Goal: Navigation & Orientation: Find specific page/section

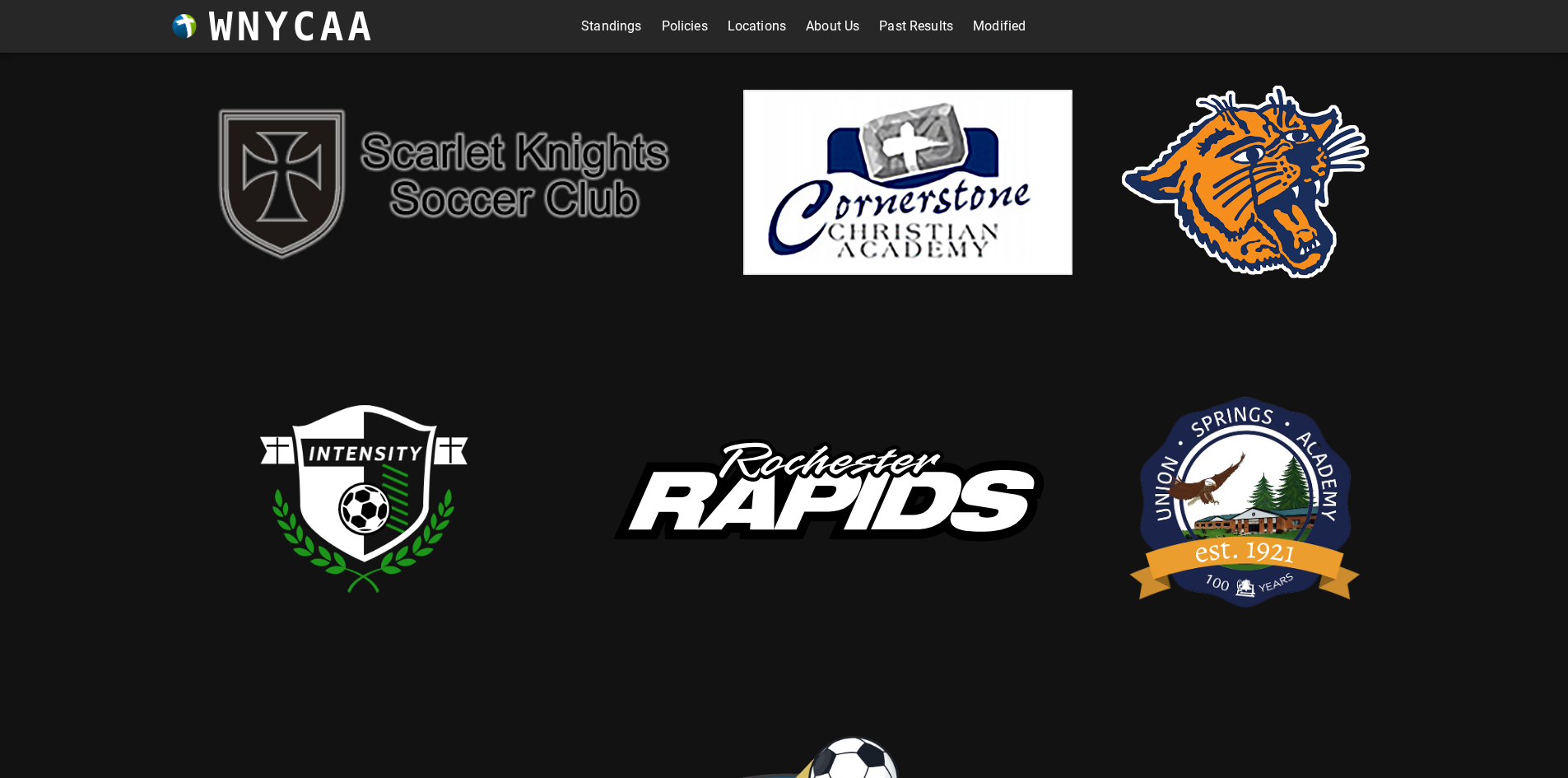
click at [1003, 13] on div "Standings Policies Locations About Us Past Results Modified" at bounding box center [804, 26] width 857 height 53
click at [1001, 24] on link "Modified" at bounding box center [999, 25] width 53 height 26
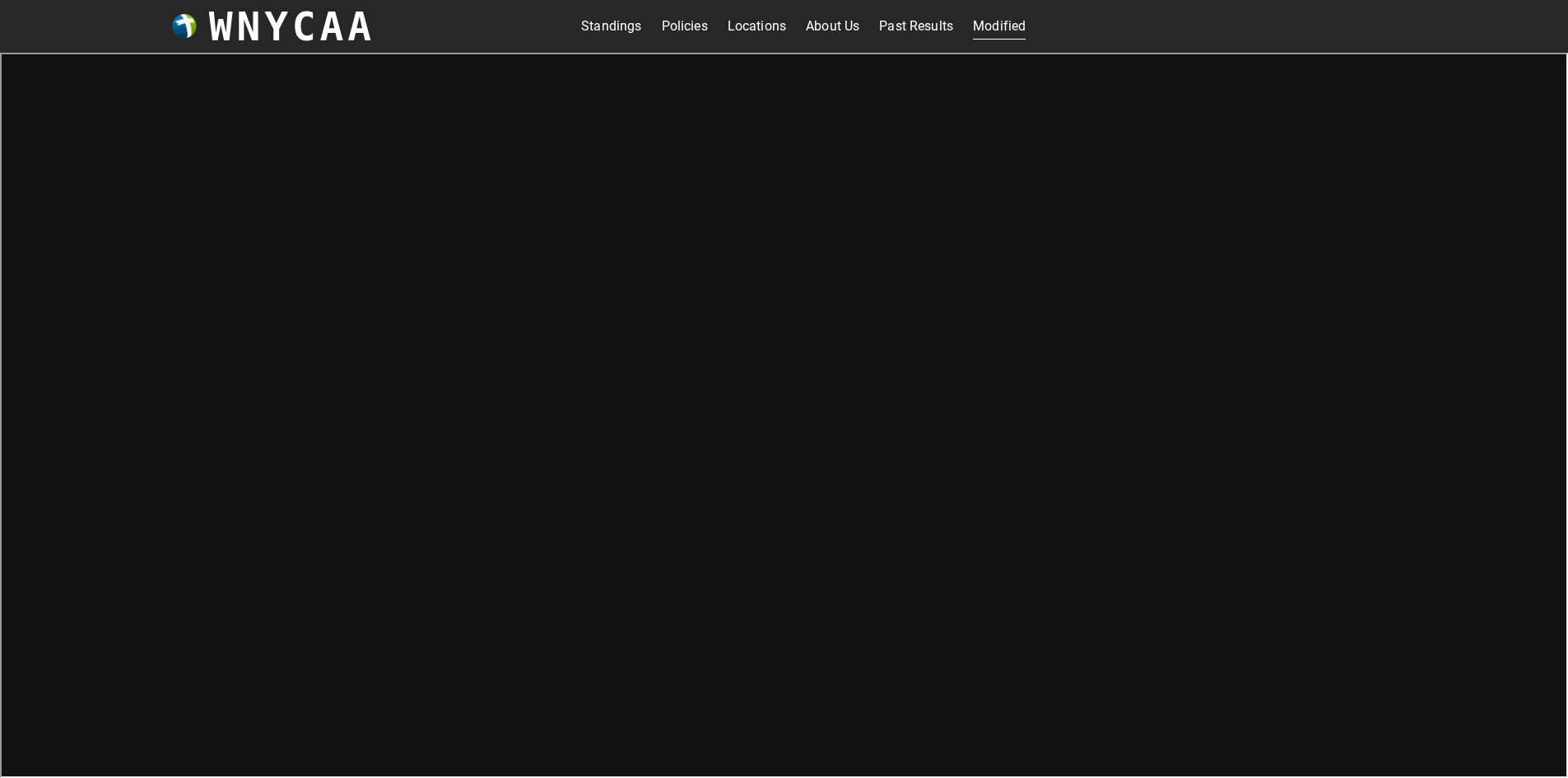
click at [612, 33] on link "Standings" at bounding box center [612, 25] width 60 height 26
click at [1002, 18] on link "Modified" at bounding box center [999, 25] width 53 height 26
click at [609, 22] on link "Standings" at bounding box center [612, 25] width 60 height 26
click at [304, 24] on h3 "WNYCAA" at bounding box center [292, 26] width 167 height 46
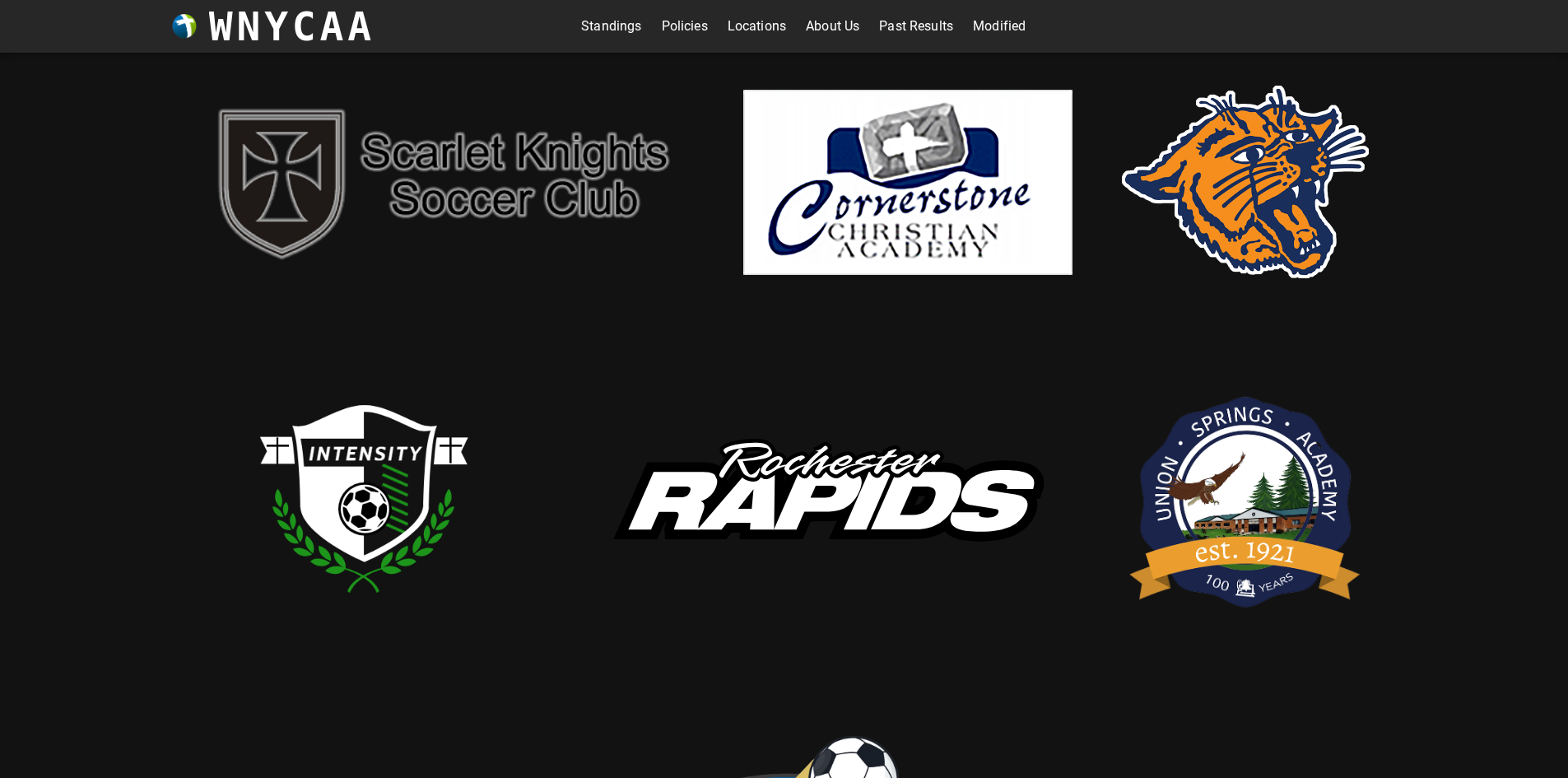
click at [992, 25] on link "Modified" at bounding box center [999, 25] width 53 height 26
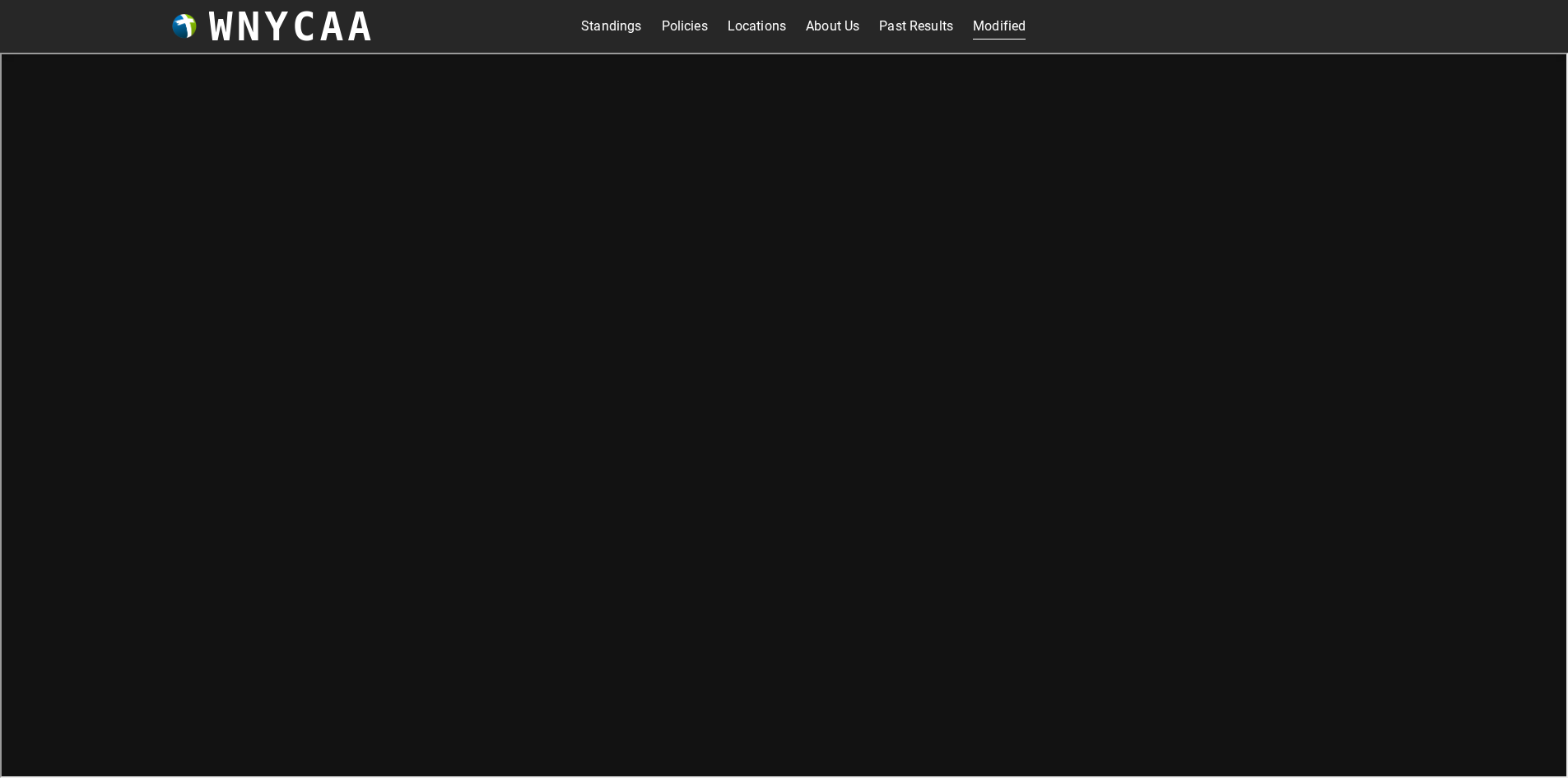
click at [895, 25] on link "Past Results" at bounding box center [916, 25] width 74 height 26
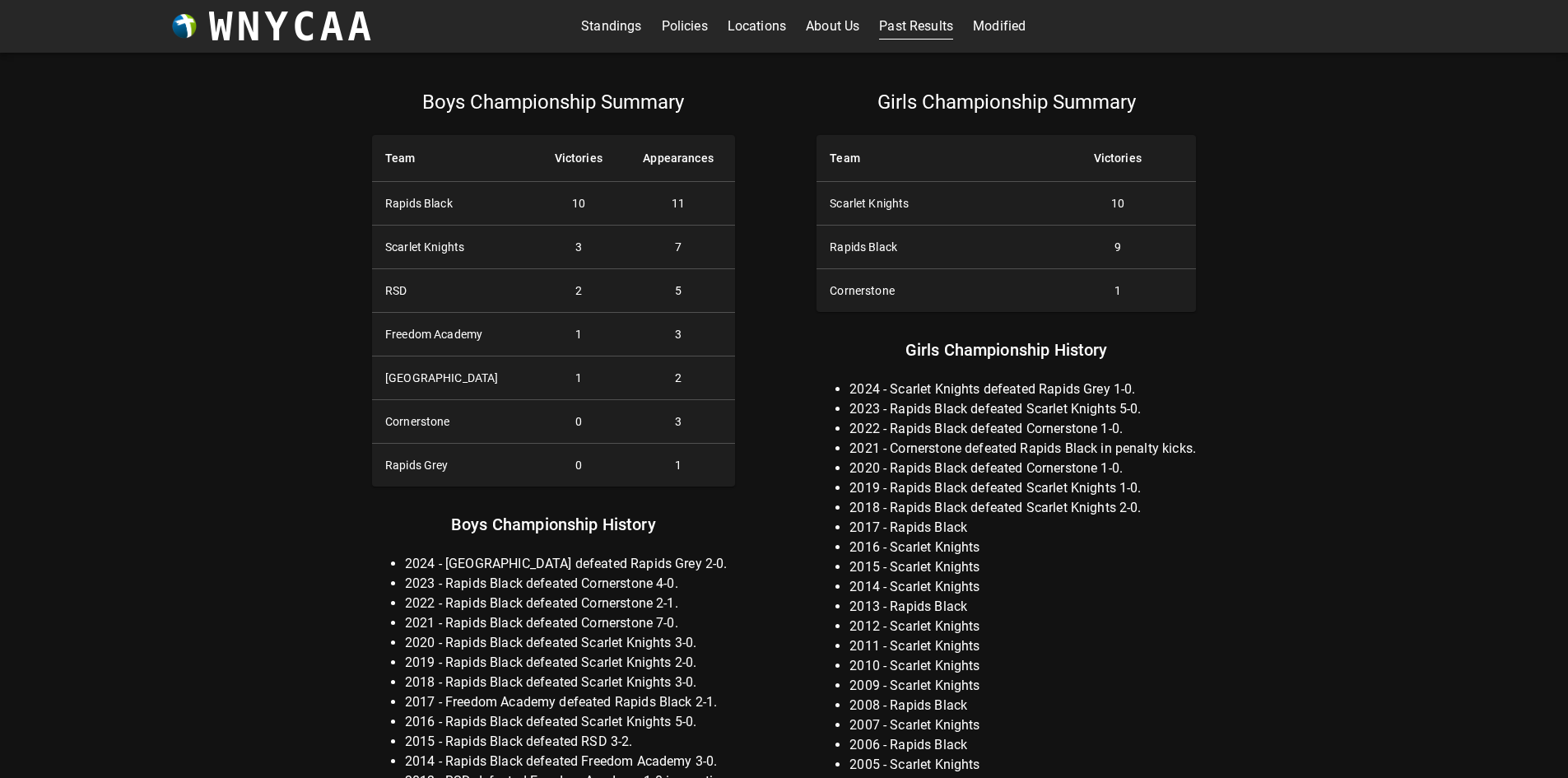
click at [818, 22] on link "About Us" at bounding box center [833, 25] width 54 height 26
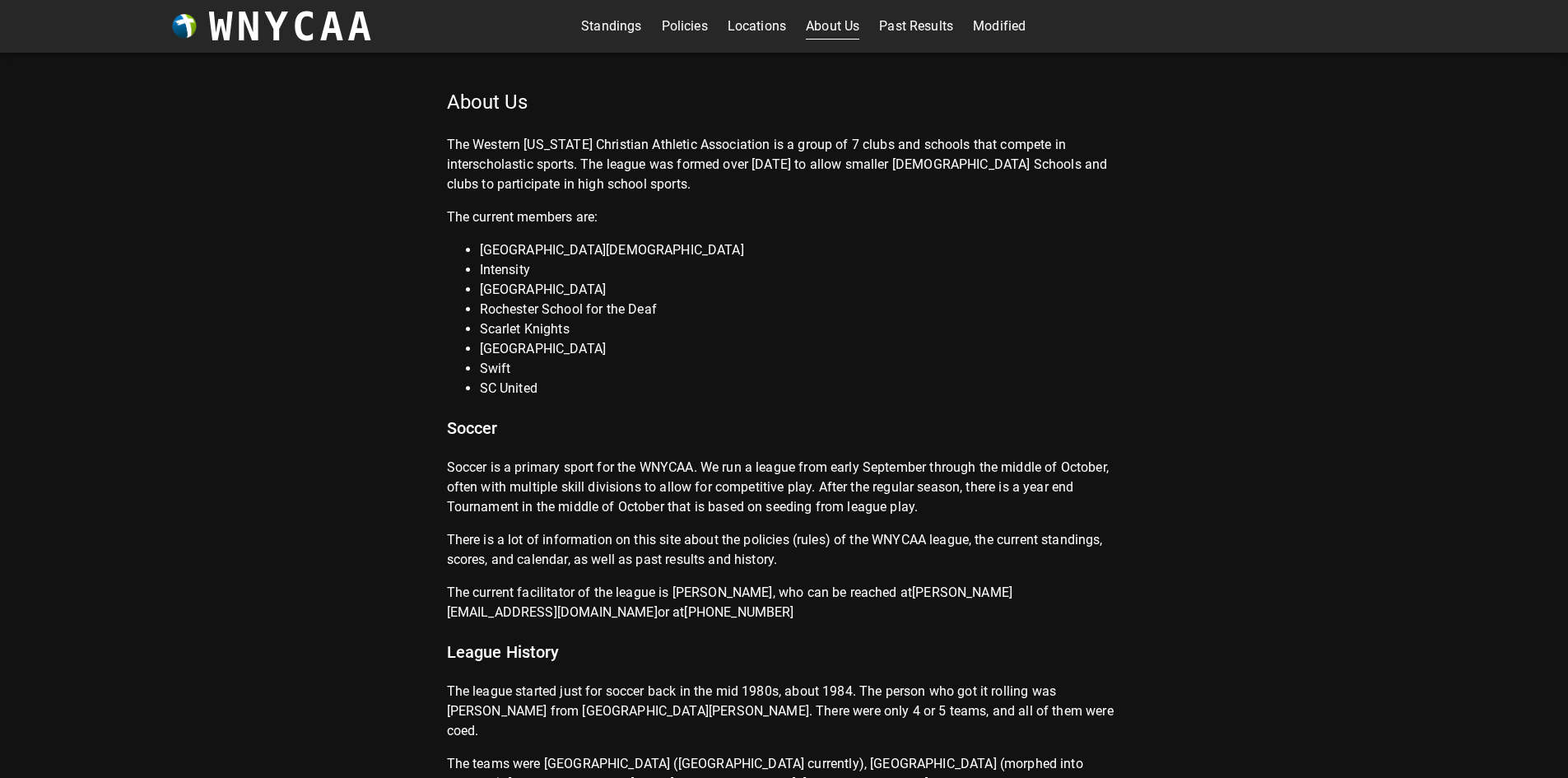
click at [620, 29] on link "Standings" at bounding box center [612, 25] width 60 height 26
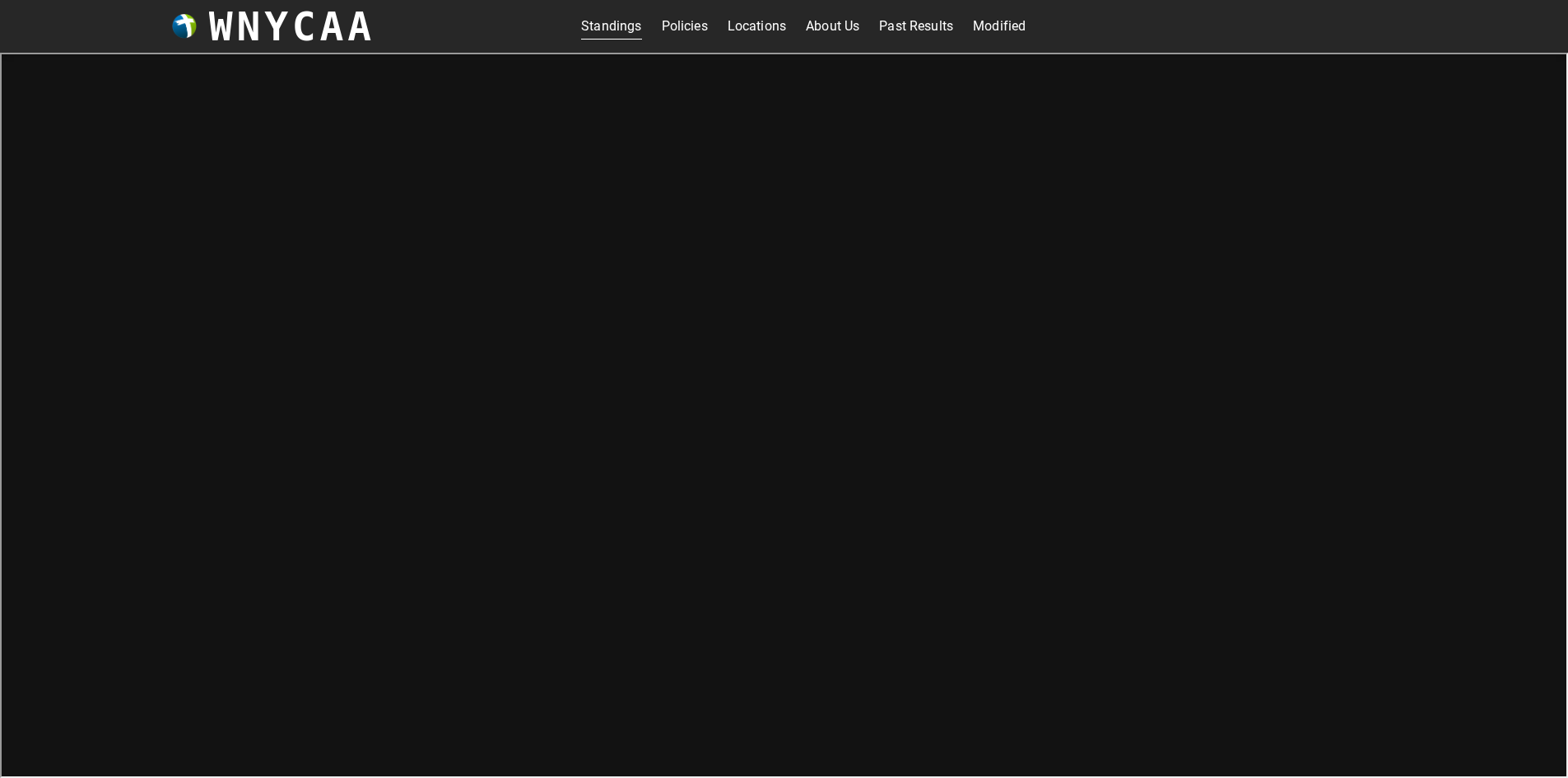
click at [994, 25] on link "Modified" at bounding box center [999, 25] width 53 height 26
